Goal: Information Seeking & Learning: Learn about a topic

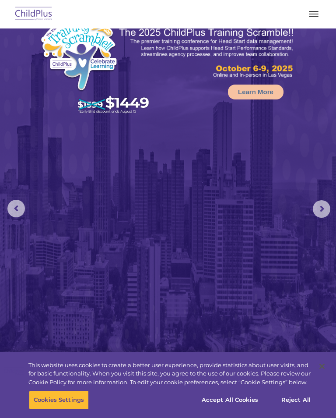
click at [313, 8] on button "button" at bounding box center [314, 14] width 18 height 14
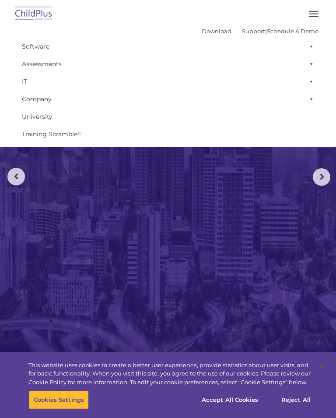
scroll to position [46, 0]
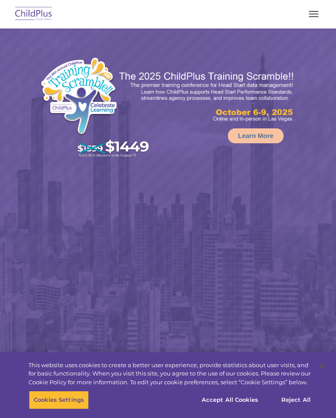
select select "MEDIUM"
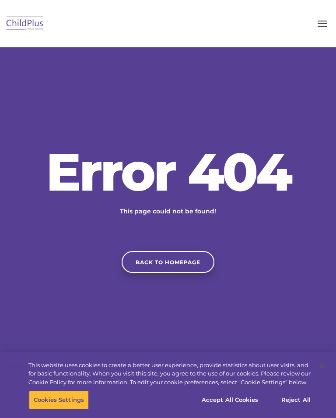
click at [172, 258] on link "Back to homepage" at bounding box center [168, 262] width 93 height 22
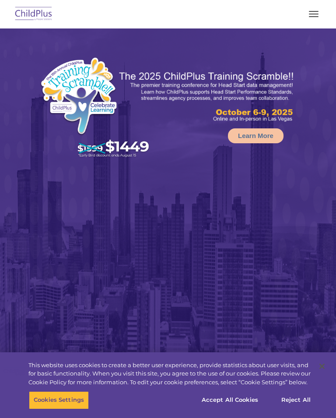
select select "MEDIUM"
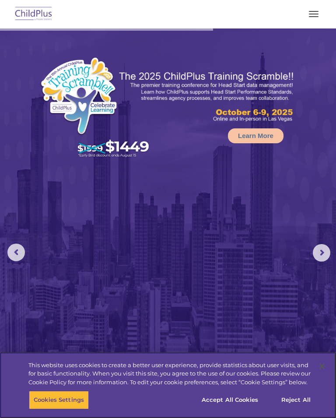
click at [242, 401] on button "Accept All Cookies" at bounding box center [230, 399] width 66 height 18
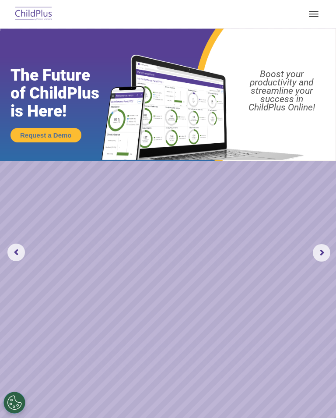
click at [309, 17] on button "button" at bounding box center [314, 14] width 18 height 14
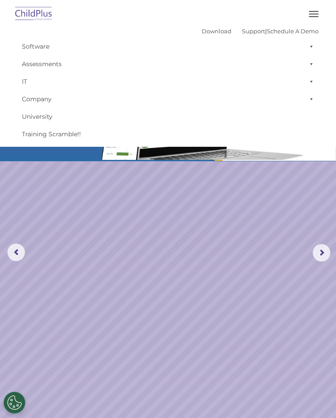
click at [39, 12] on img at bounding box center [33, 14] width 41 height 21
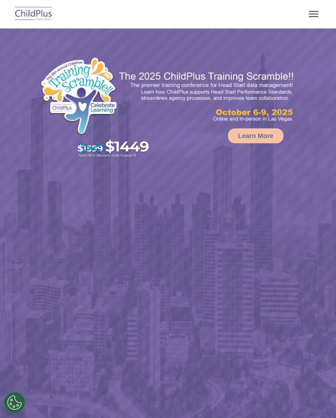
select select "MEDIUM"
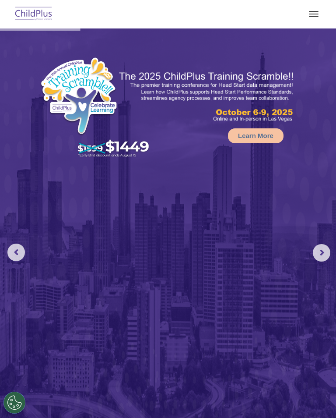
click at [317, 11] on span "button" at bounding box center [314, 11] width 10 height 1
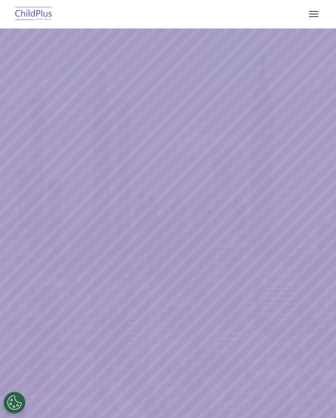
select select "MEDIUM"
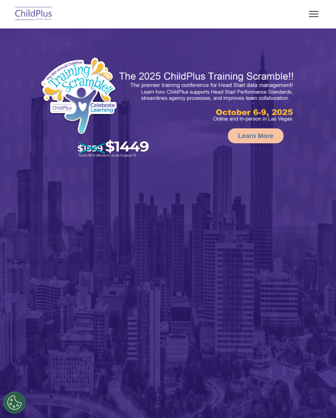
click at [316, 17] on span "button" at bounding box center [314, 16] width 10 height 1
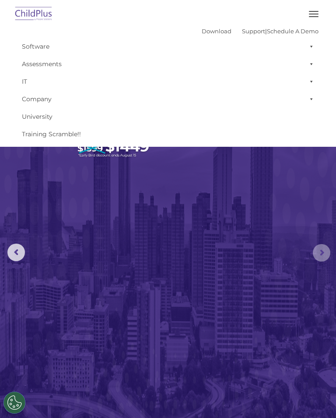
click at [322, 256] on rs-arrow at bounding box center [322, 253] width 18 height 18
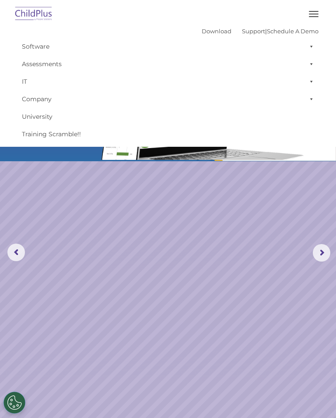
click at [323, 245] on rs-arrow at bounding box center [322, 253] width 18 height 18
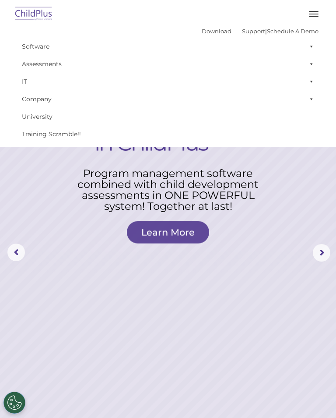
click at [324, 253] on rs-arrow at bounding box center [322, 253] width 18 height 18
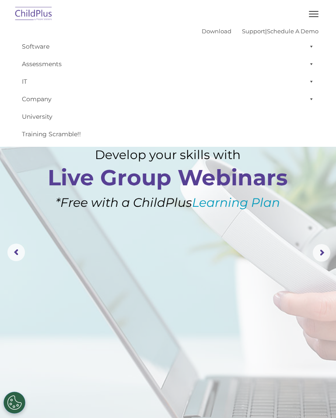
click at [286, 239] on rs-layer at bounding box center [168, 252] width 336 height 448
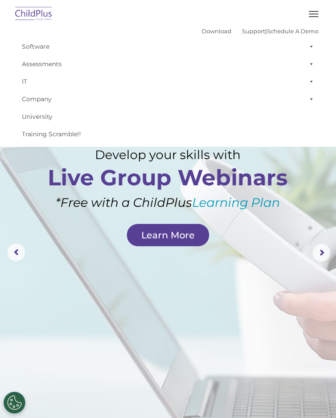
click at [207, 33] on link "Download" at bounding box center [217, 31] width 30 height 7
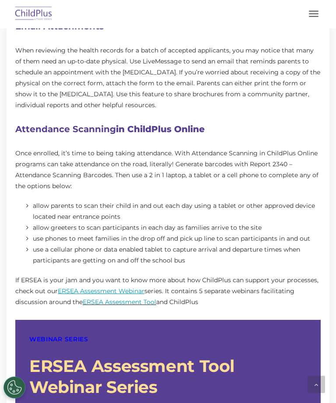
scroll to position [561, 0]
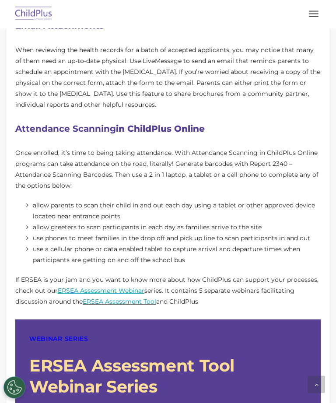
click at [136, 291] on span "ERSEA Assessment Webinar" at bounding box center [101, 291] width 87 height 8
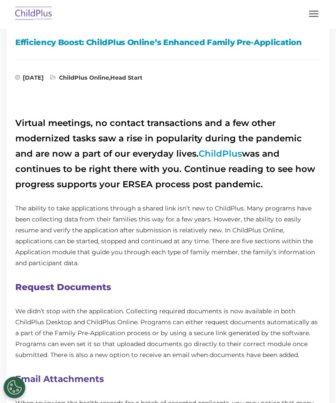
scroll to position [206, 0]
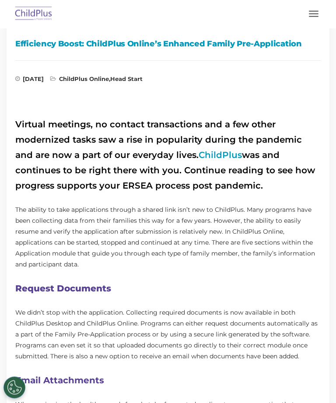
click at [201, 151] on link "ChildPlus" at bounding box center [220, 155] width 43 height 11
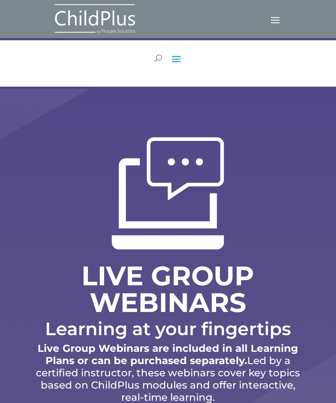
click at [279, 18] on span at bounding box center [275, 19] width 14 height 14
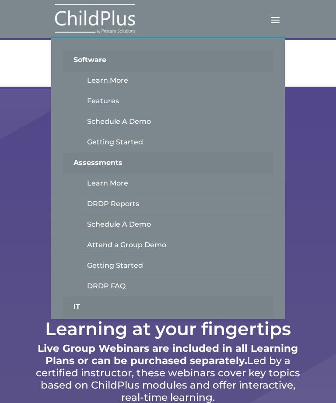
click at [326, 168] on div "LIVE GROUP WEBINARS Learning at your fingertips Live Group Webinars are include…" at bounding box center [168, 272] width 336 height 366
click at [21, 190] on div "LIVE GROUP WEBINARS Learning at your fingertips Live Group Webinars are include…" at bounding box center [168, 272] width 336 height 366
